Goal: Transaction & Acquisition: Purchase product/service

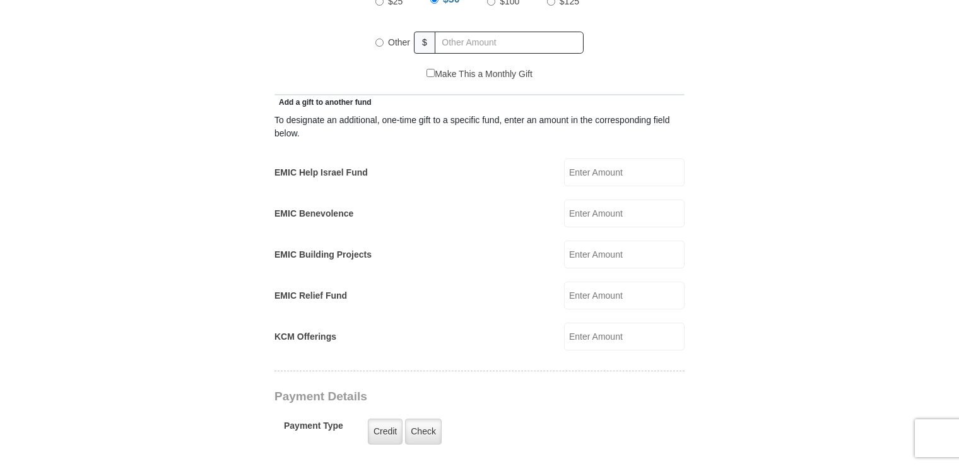
scroll to position [694, 0]
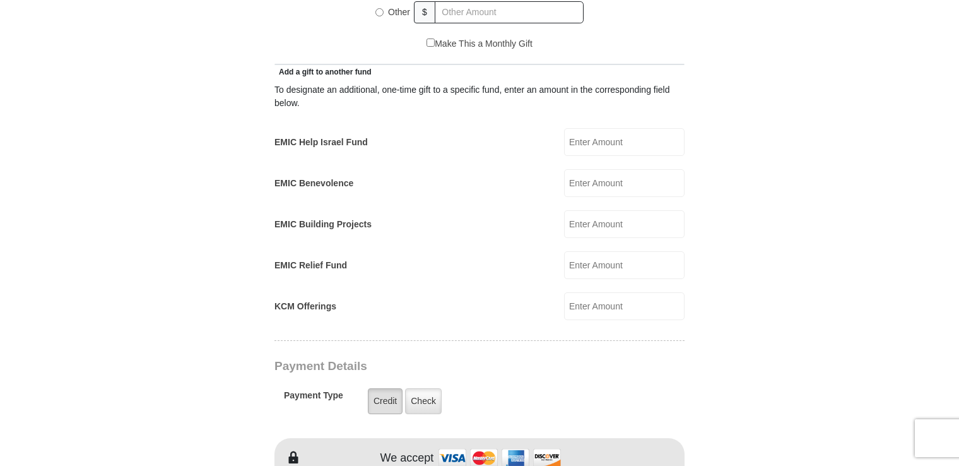
click at [377, 388] on label "Credit" at bounding box center [385, 401] width 35 height 26
click at [0, 0] on input "Credit" at bounding box center [0, 0] width 0 height 0
click at [377, 388] on label "Credit" at bounding box center [385, 401] width 35 height 26
click at [0, 0] on input "Credit" at bounding box center [0, 0] width 0 height 0
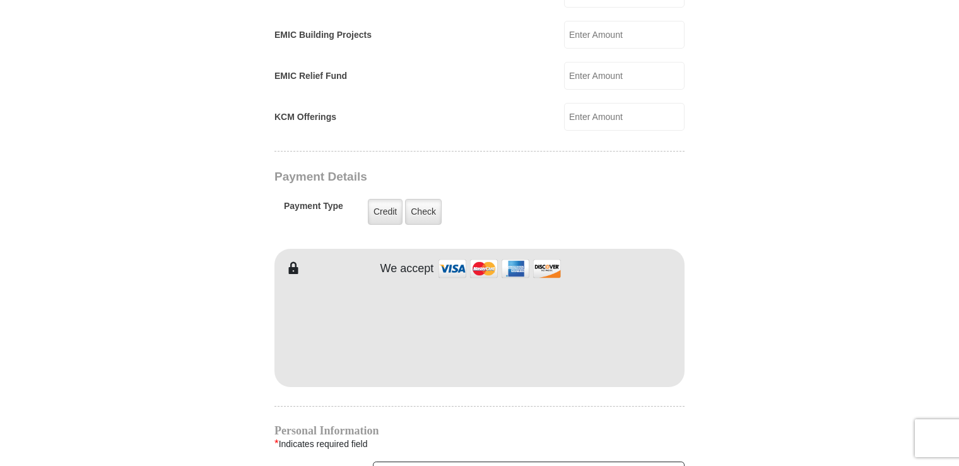
scroll to position [946, 0]
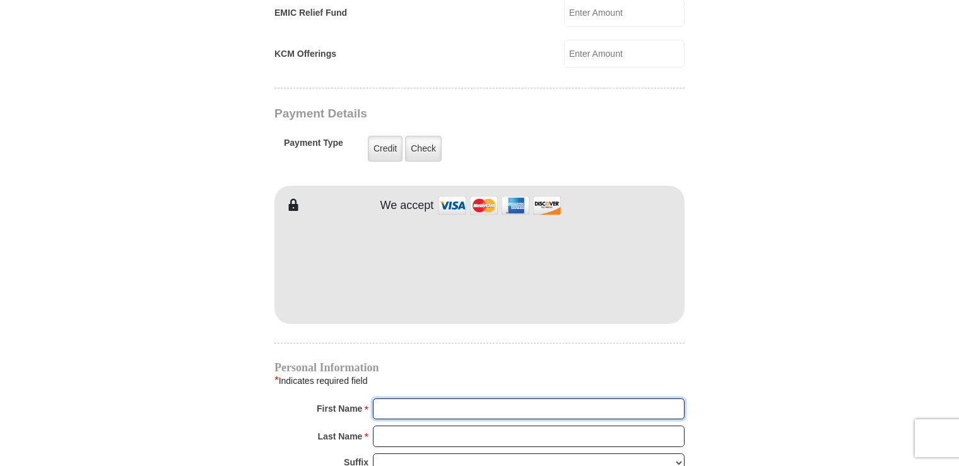
click at [387, 398] on input "First Name *" at bounding box center [529, 408] width 312 height 21
type input "[PERSON_NAME]"
click at [373, 425] on input "Last Name *" at bounding box center [529, 435] width 312 height 21
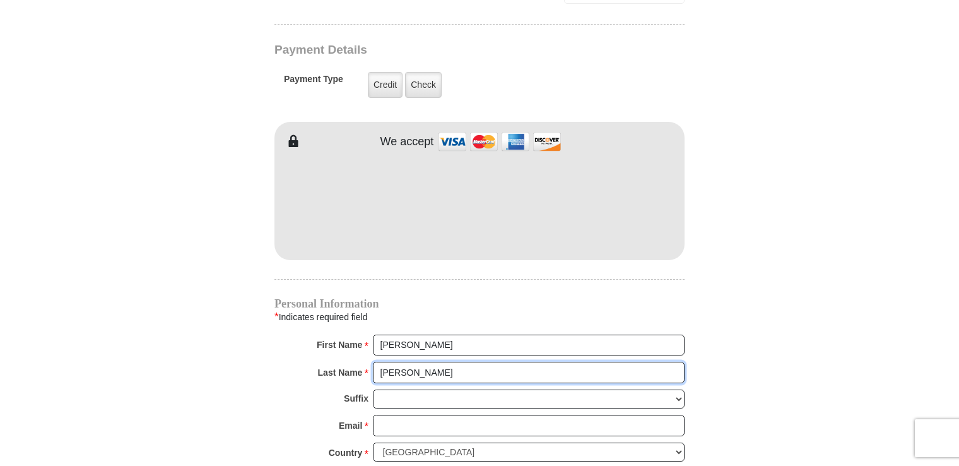
scroll to position [1072, 0]
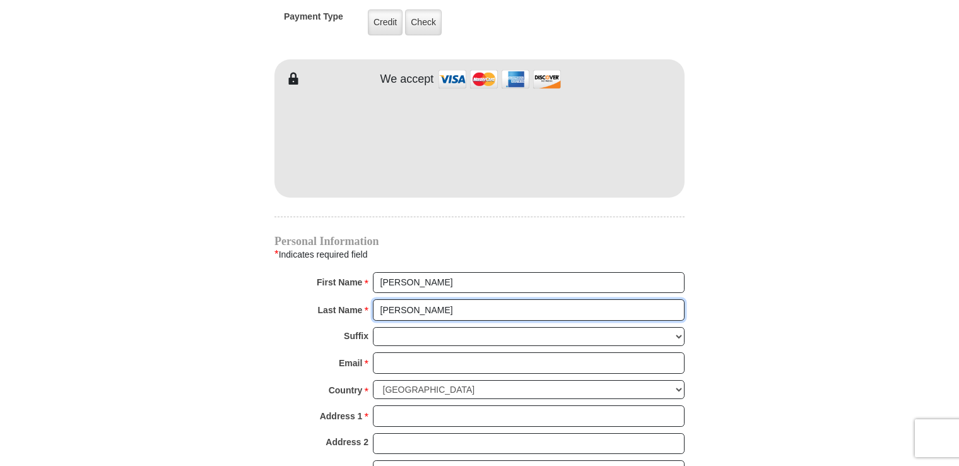
type input "[PERSON_NAME]"
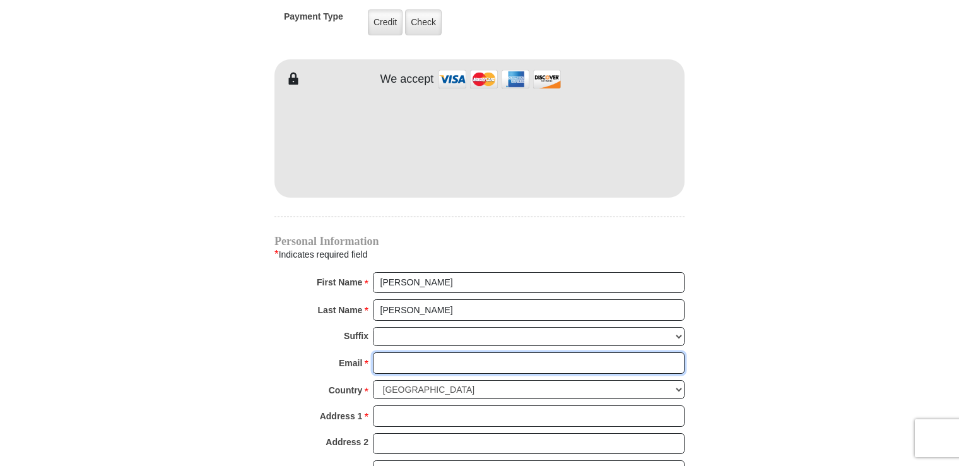
click at [381, 352] on input "Email *" at bounding box center [529, 362] width 312 height 21
type input "[EMAIL_ADDRESS][DOMAIN_NAME]"
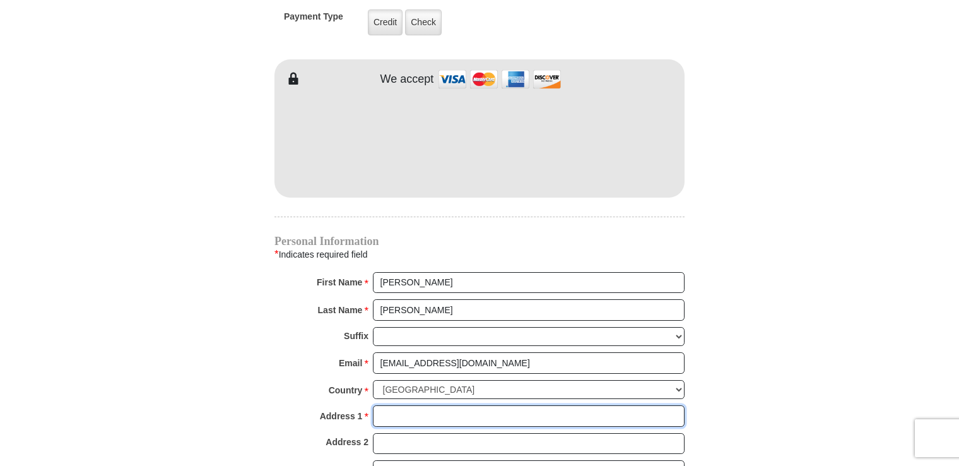
click at [381, 405] on input "Address 1 *" at bounding box center [529, 415] width 312 height 21
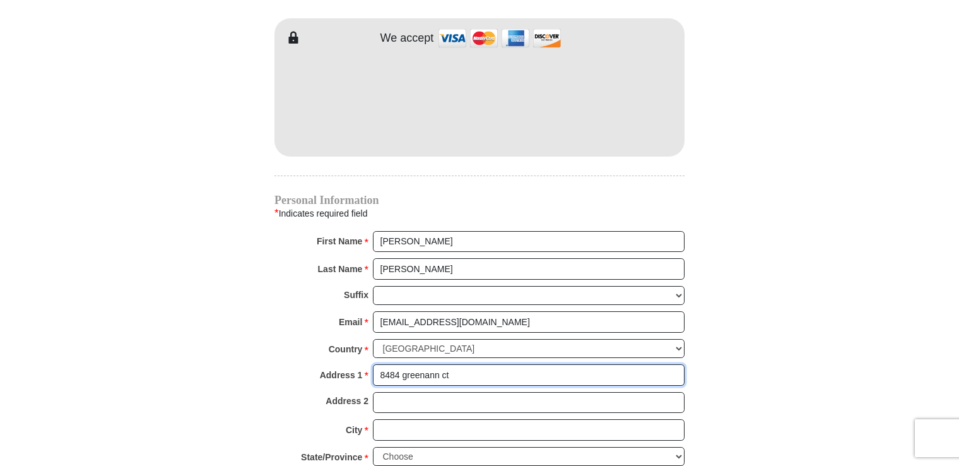
scroll to position [1136, 0]
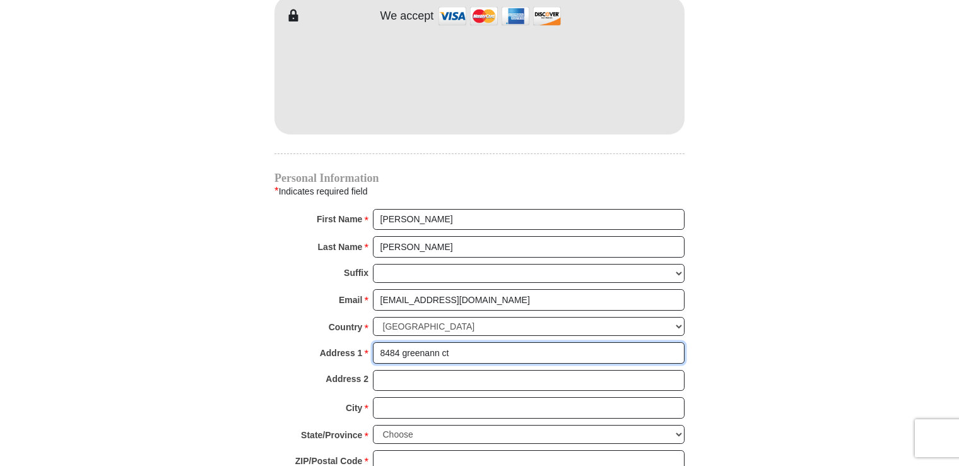
type input "8484 greenann ct"
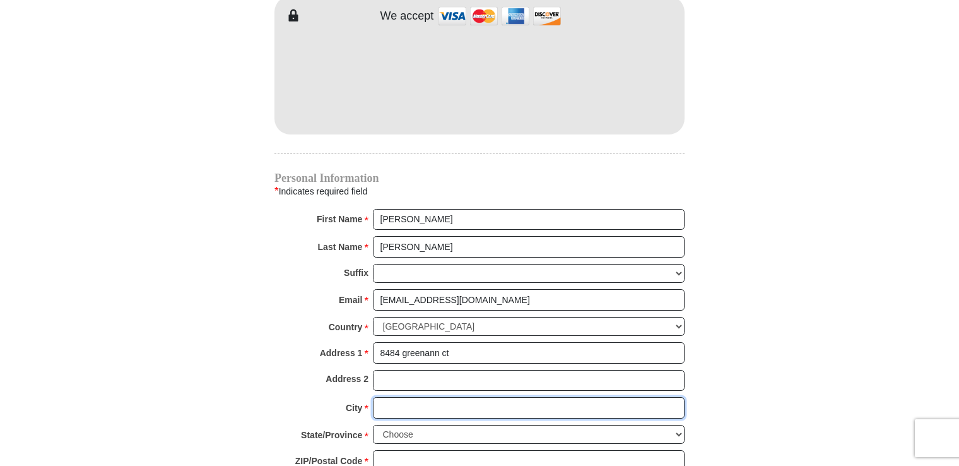
click at [382, 397] on input "City *" at bounding box center [529, 407] width 312 height 21
type input "gladstone"
click at [379, 425] on select "Choose [US_STATE] [US_STATE] [US_STATE] [US_STATE] [US_STATE] Armed Forces Amer…" at bounding box center [529, 435] width 312 height 20
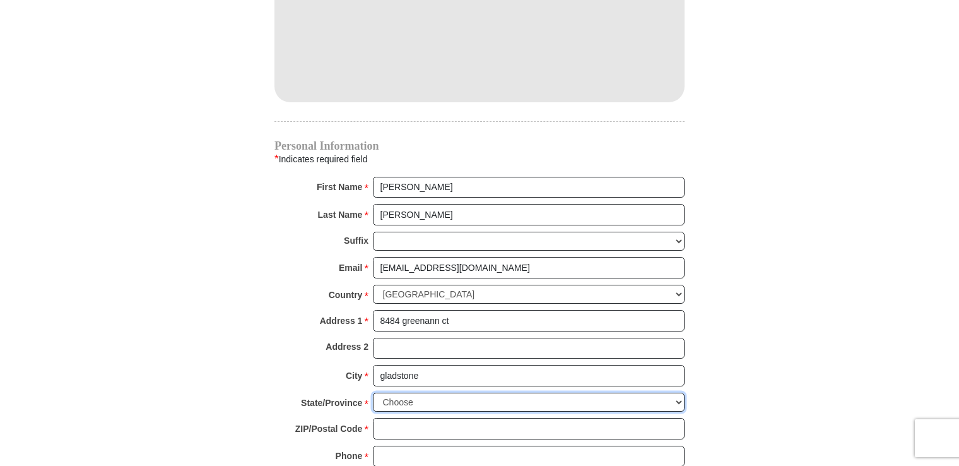
scroll to position [1199, 0]
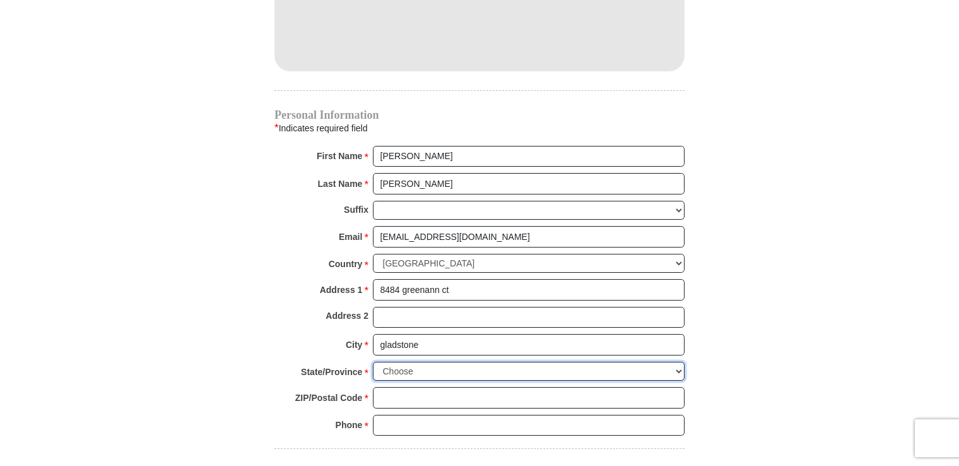
click at [386, 361] on select "Choose [US_STATE] [US_STATE] [US_STATE] [US_STATE] [US_STATE] Armed Forces Amer…" at bounding box center [529, 371] width 312 height 20
select select "OR"
click at [373, 361] on select "Choose [US_STATE] [US_STATE] [US_STATE] [US_STATE] [US_STATE] Armed Forces Amer…" at bounding box center [529, 371] width 312 height 20
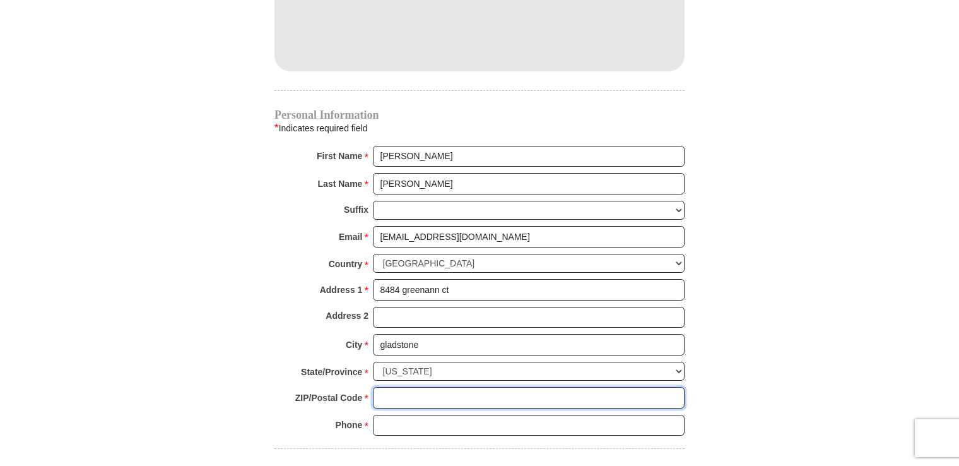
click at [384, 387] on input "ZIP/Postal Code *" at bounding box center [529, 397] width 312 height 21
type input "97027"
click at [377, 414] on input "Phone * *" at bounding box center [529, 424] width 312 height 21
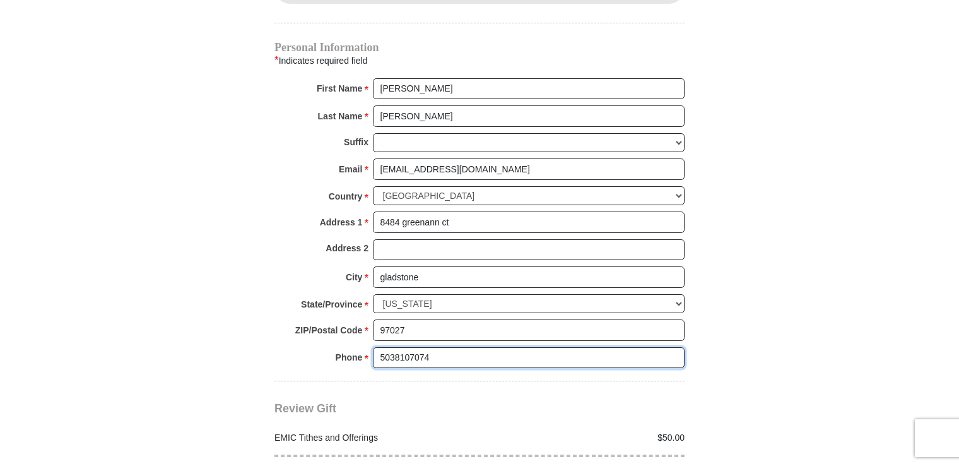
scroll to position [1325, 0]
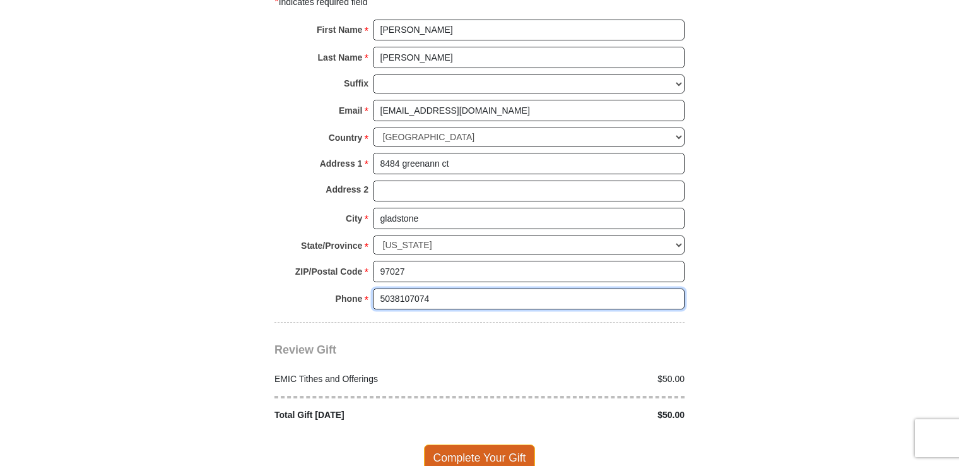
type input "5038107074"
click at [442, 444] on span "Complete Your Gift" at bounding box center [480, 457] width 112 height 26
